Goal: Task Accomplishment & Management: Use online tool/utility

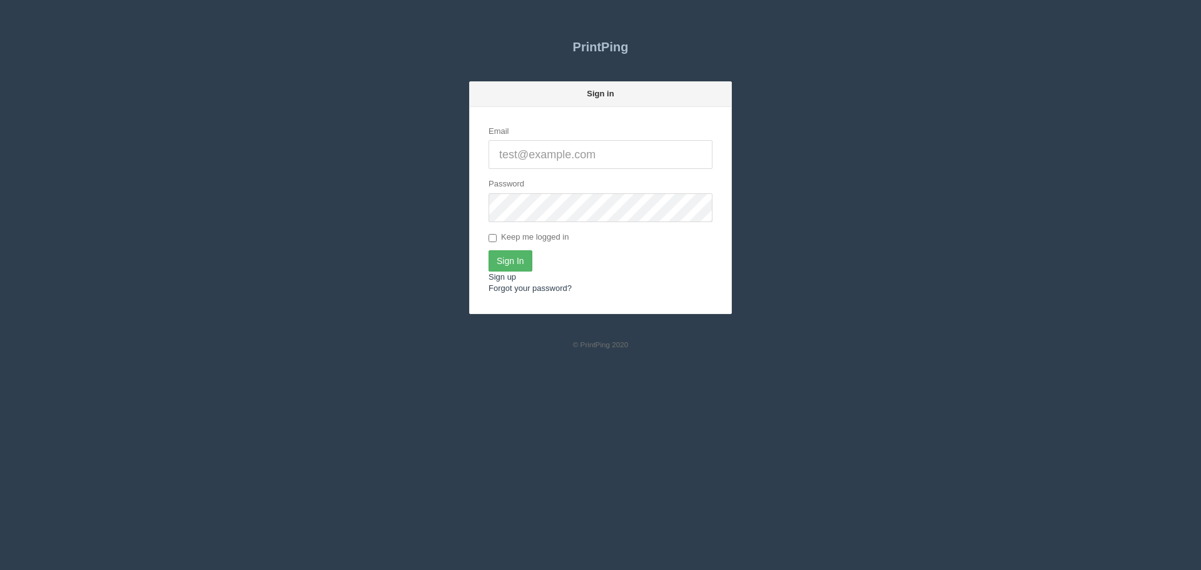
type input "[PERSON_NAME][EMAIL_ADDRESS][DOMAIN_NAME]"
click at [504, 253] on input "Sign In" at bounding box center [511, 260] width 44 height 21
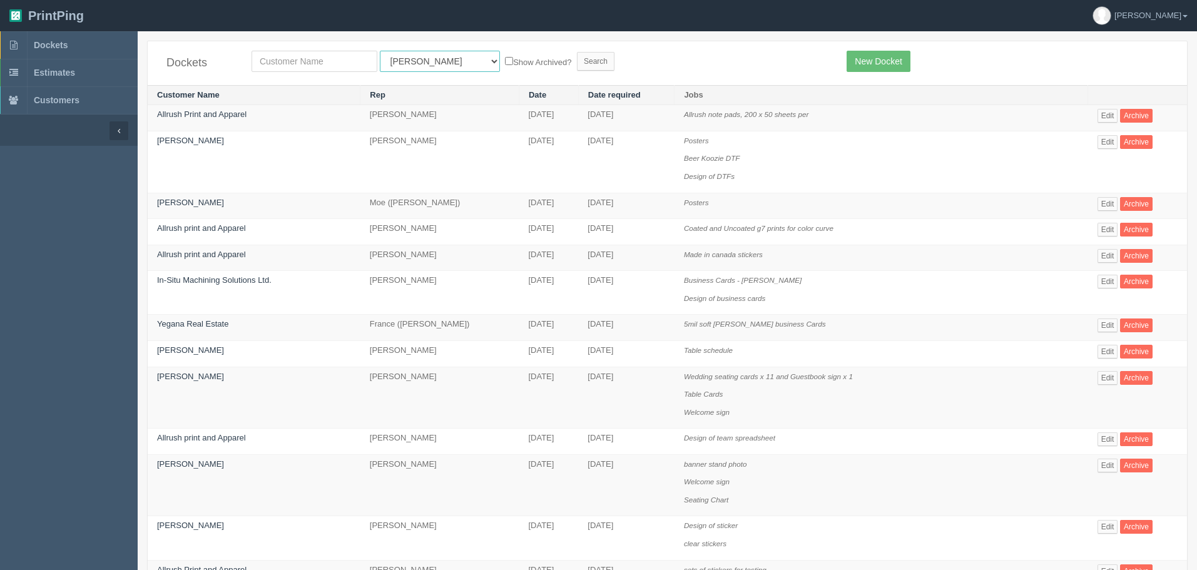
click at [382, 63] on select "All Users [PERSON_NAME] Test 1 [PERSON_NAME] [PERSON_NAME] [PERSON_NAME] France…" at bounding box center [440, 61] width 120 height 21
select select "1"
click at [380, 51] on select "All Users Ali Ali Test 1 Aly Amy Ankit Arif Brandon Dan France Greg Jim Mark Ma…" at bounding box center [440, 61] width 120 height 21
click at [331, 68] on input "text" at bounding box center [314, 61] width 126 height 21
type input "expereince"
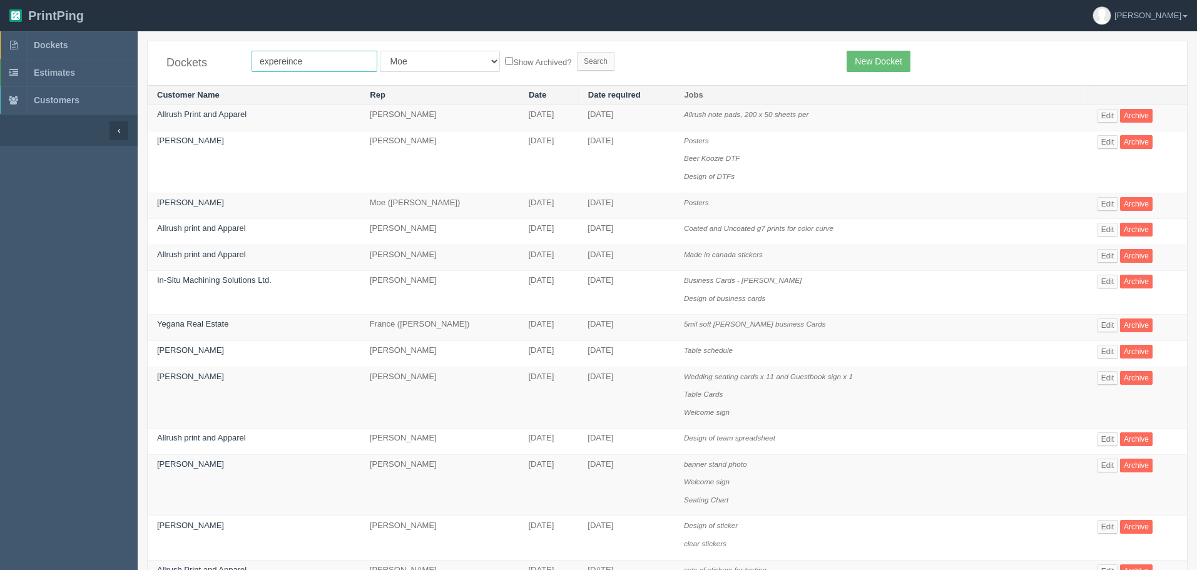
click at [577, 52] on input "Search" at bounding box center [596, 61] width 38 height 19
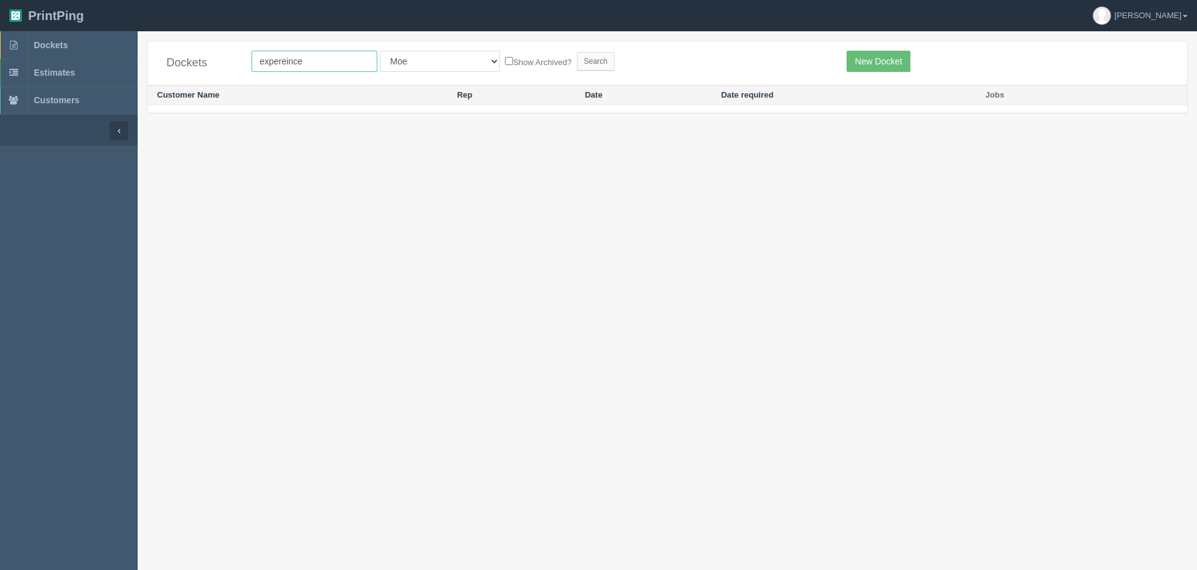
click at [331, 68] on input "expereince" at bounding box center [314, 61] width 126 height 21
type input "exper"
click at [577, 52] on input "Search" at bounding box center [596, 61] width 38 height 19
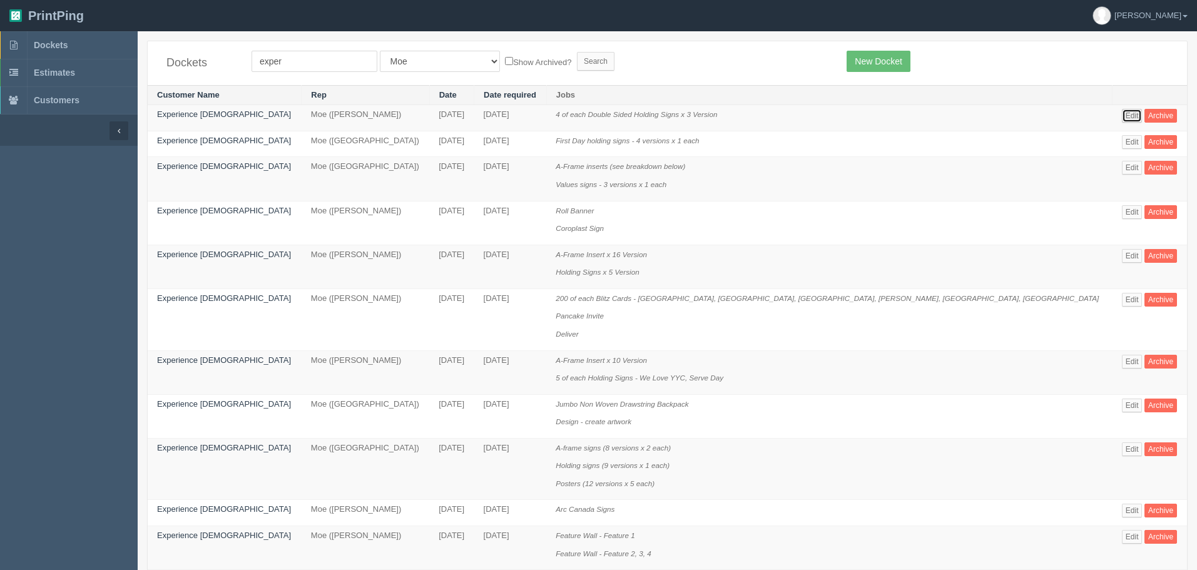
click at [1122, 113] on link "Edit" at bounding box center [1132, 116] width 21 height 14
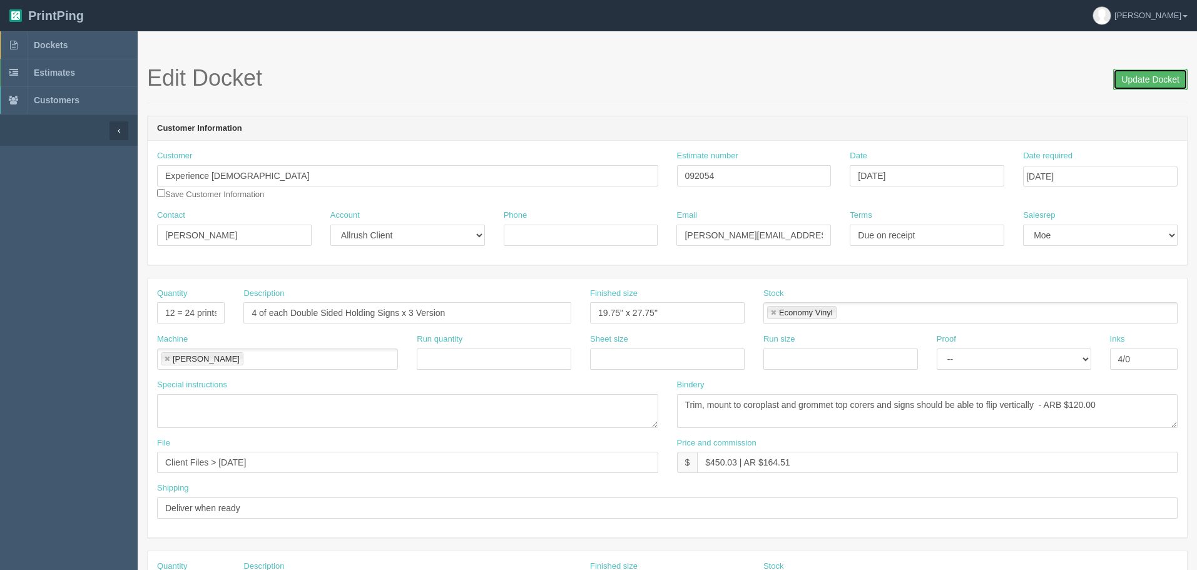
click at [1126, 81] on input "Update Docket" at bounding box center [1150, 79] width 74 height 21
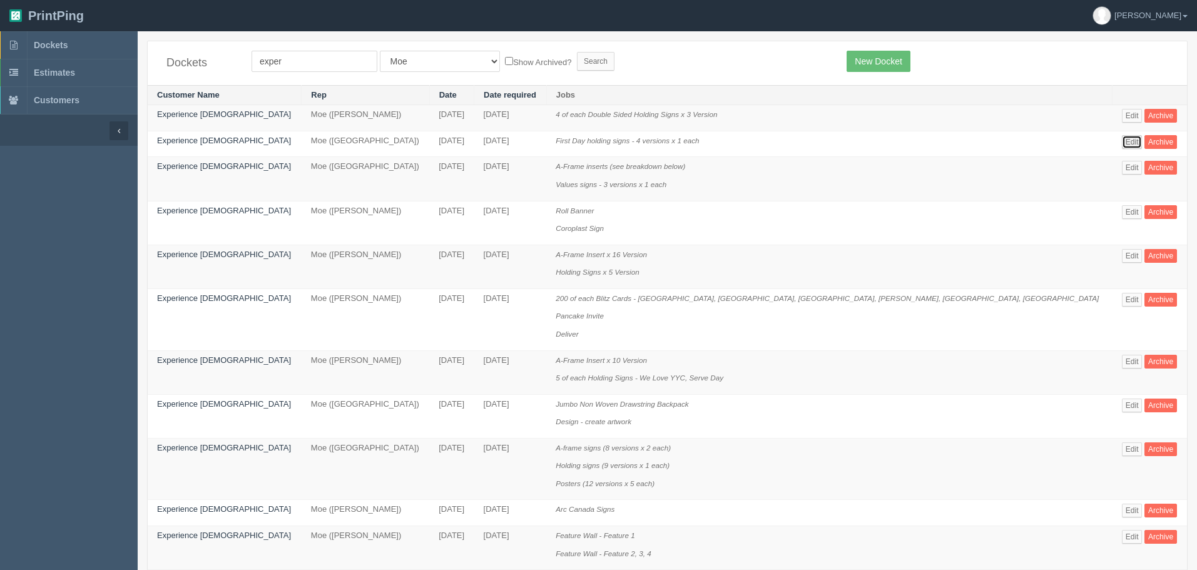
click at [1122, 140] on link "Edit" at bounding box center [1132, 142] width 21 height 14
click at [1122, 116] on link "Edit" at bounding box center [1132, 116] width 21 height 14
click at [398, 62] on select "All Users [PERSON_NAME] Test 1 [PERSON_NAME] [PERSON_NAME] [PERSON_NAME] France…" at bounding box center [440, 61] width 120 height 21
select select "6"
click at [380, 51] on select "All Users [PERSON_NAME] Test 1 [PERSON_NAME] [PERSON_NAME] [PERSON_NAME] France…" at bounding box center [440, 61] width 120 height 21
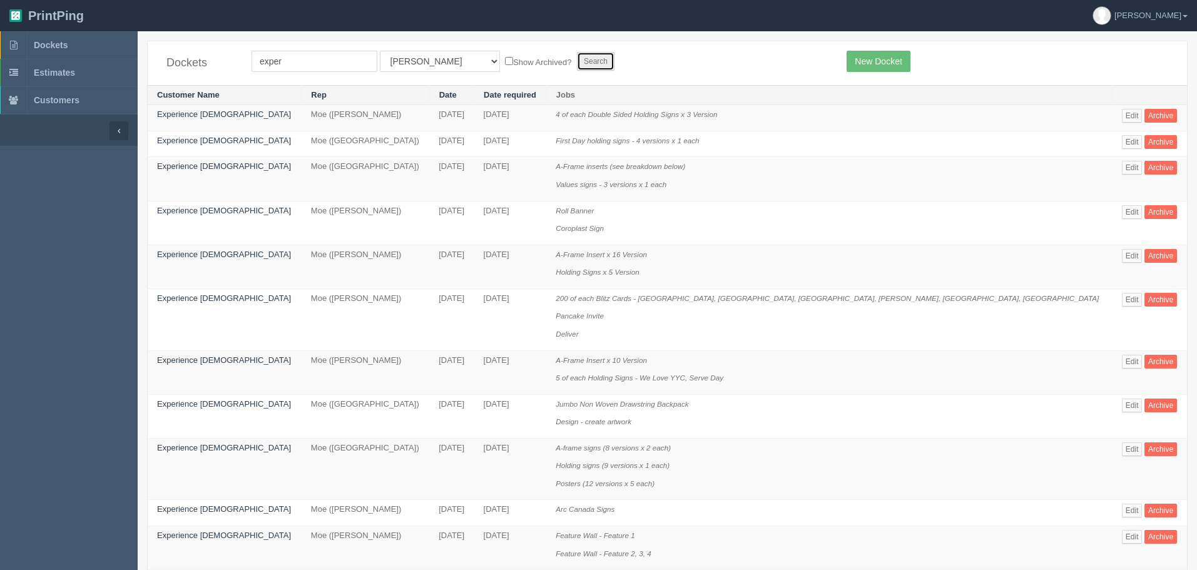
click at [577, 66] on input "Search" at bounding box center [596, 61] width 38 height 19
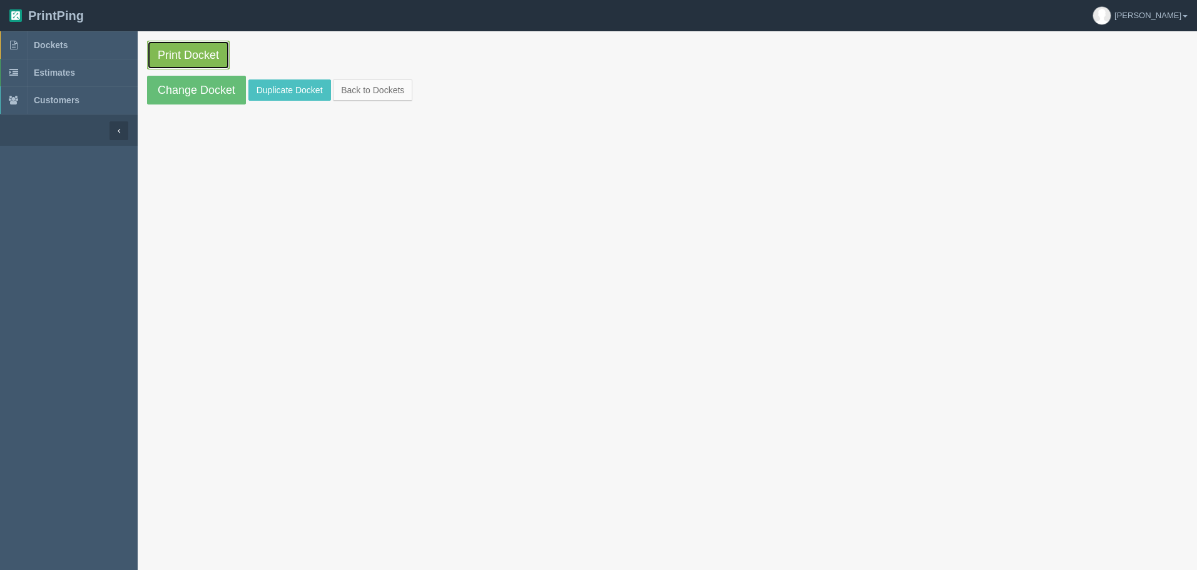
click at [221, 57] on link "Print Docket" at bounding box center [188, 55] width 83 height 29
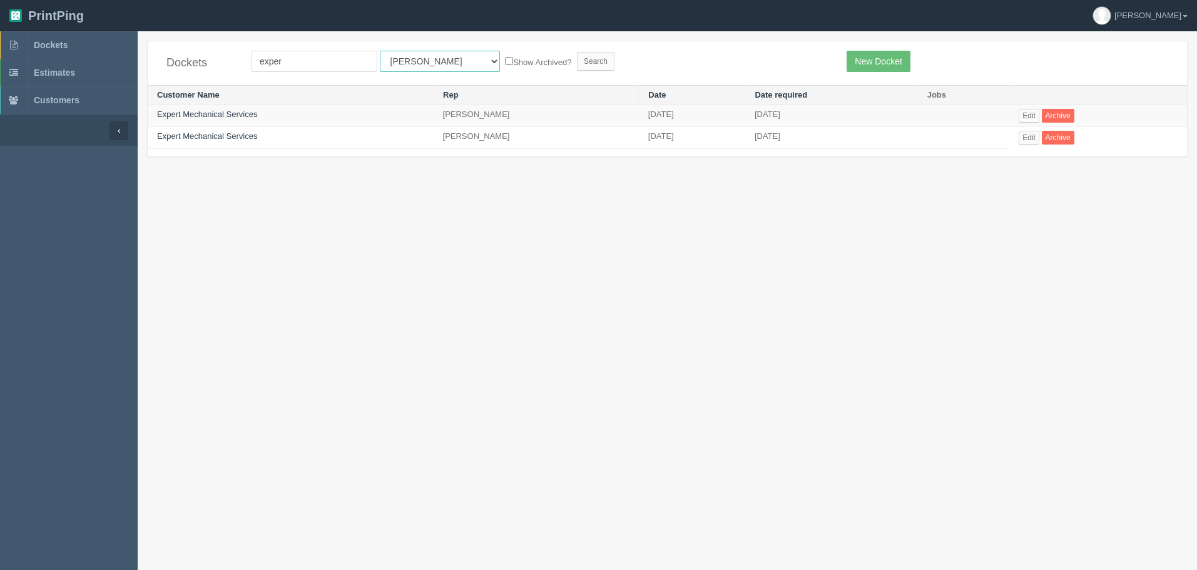
click at [418, 64] on select "All Users [PERSON_NAME] Test 1 [PERSON_NAME] [PERSON_NAME] [PERSON_NAME] France…" at bounding box center [440, 61] width 120 height 21
select select "56"
click at [380, 51] on select "All Users [PERSON_NAME] Test 1 [PERSON_NAME] [PERSON_NAME] [PERSON_NAME] France…" at bounding box center [440, 61] width 120 height 21
click at [577, 66] on input "Search" at bounding box center [596, 61] width 38 height 19
